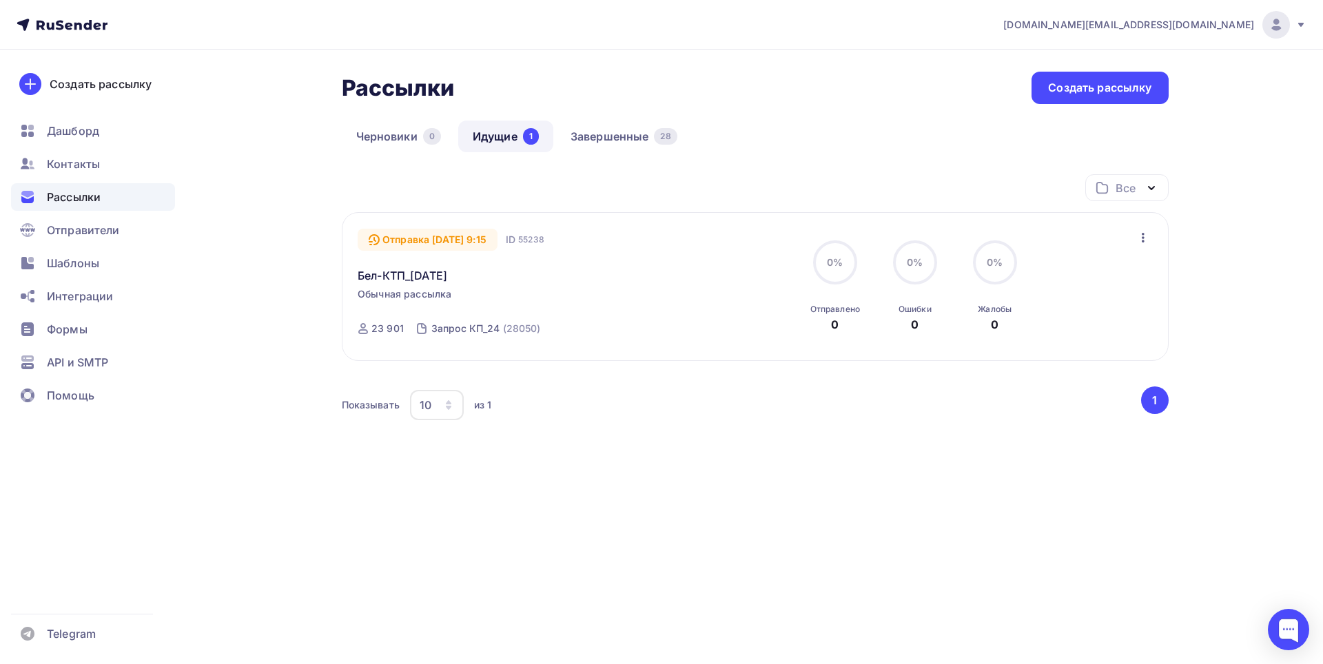
click at [1226, 28] on span "[DOMAIN_NAME][EMAIL_ADDRESS][DOMAIN_NAME]" at bounding box center [1128, 25] width 251 height 14
click at [1109, 57] on span "Аккаунт" at bounding box center [1122, 60] width 45 height 17
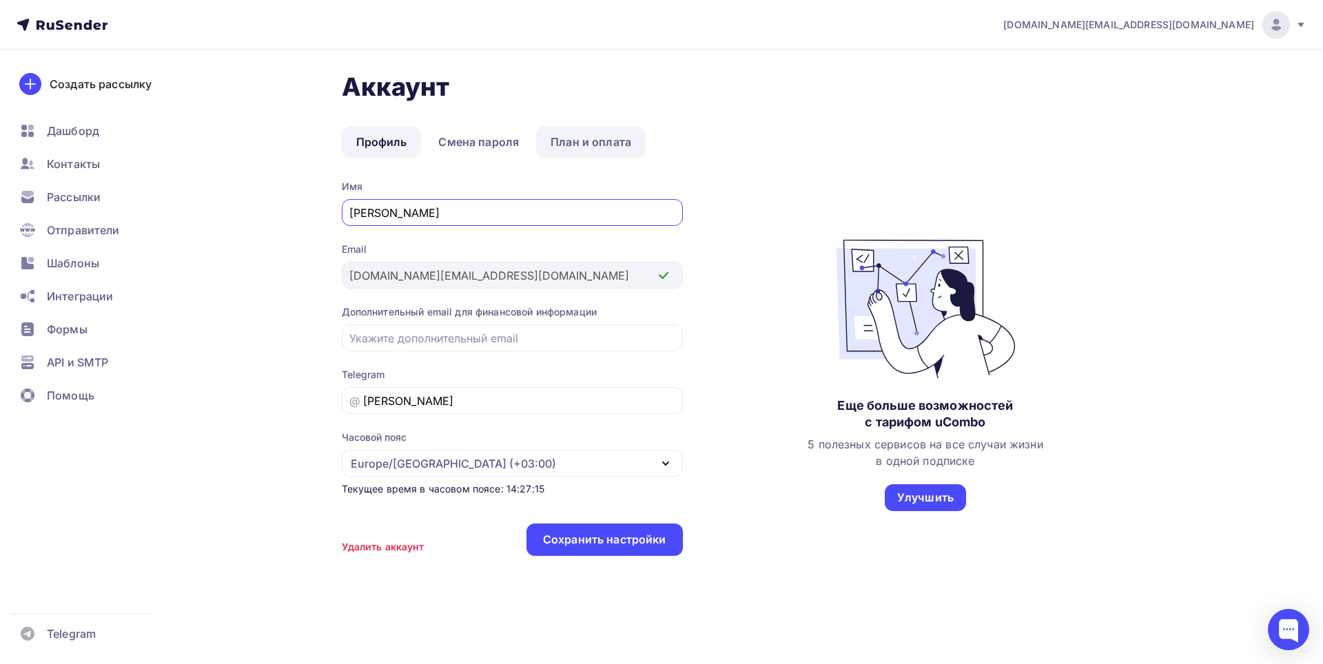
click at [550, 132] on link "План и оплата" at bounding box center [591, 142] width 110 height 32
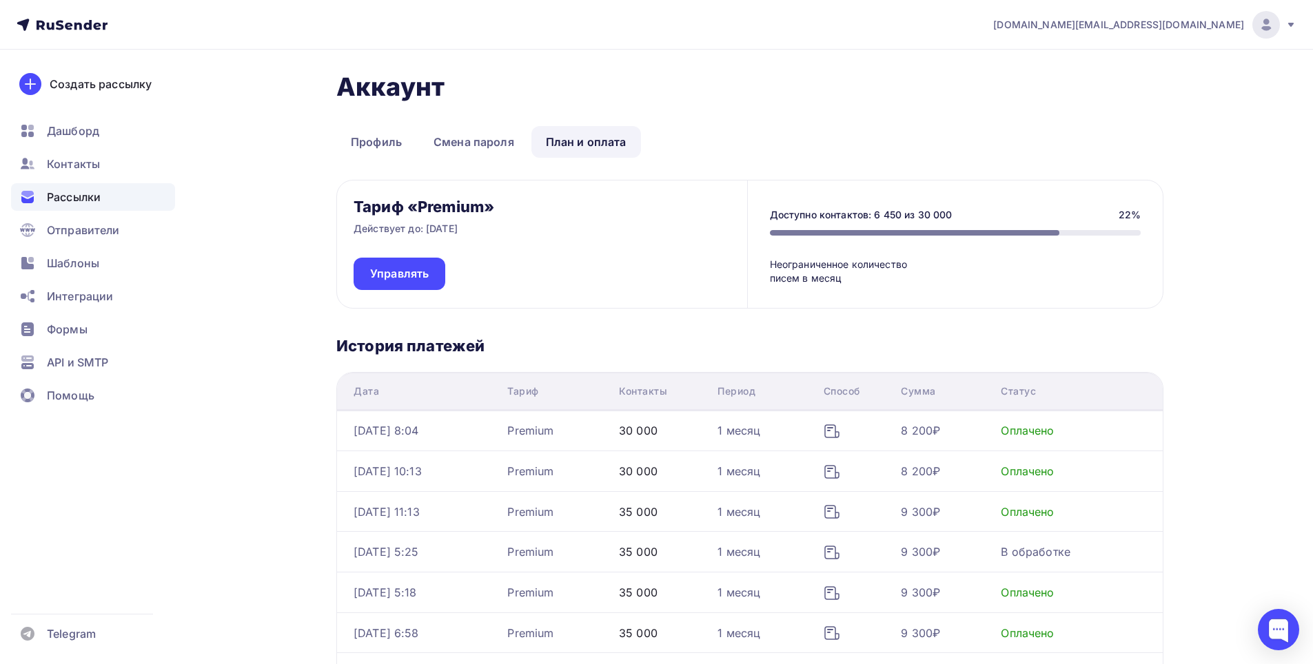
click at [64, 193] on span "Рассылки" at bounding box center [74, 197] width 54 height 17
